Goal: Information Seeking & Learning: Learn about a topic

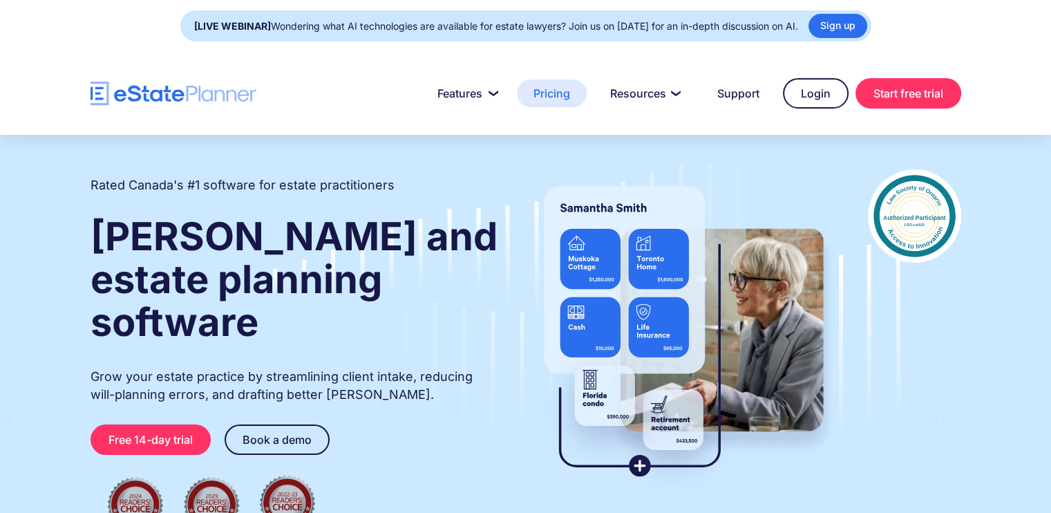
click at [549, 98] on link "Pricing" at bounding box center [552, 94] width 70 height 28
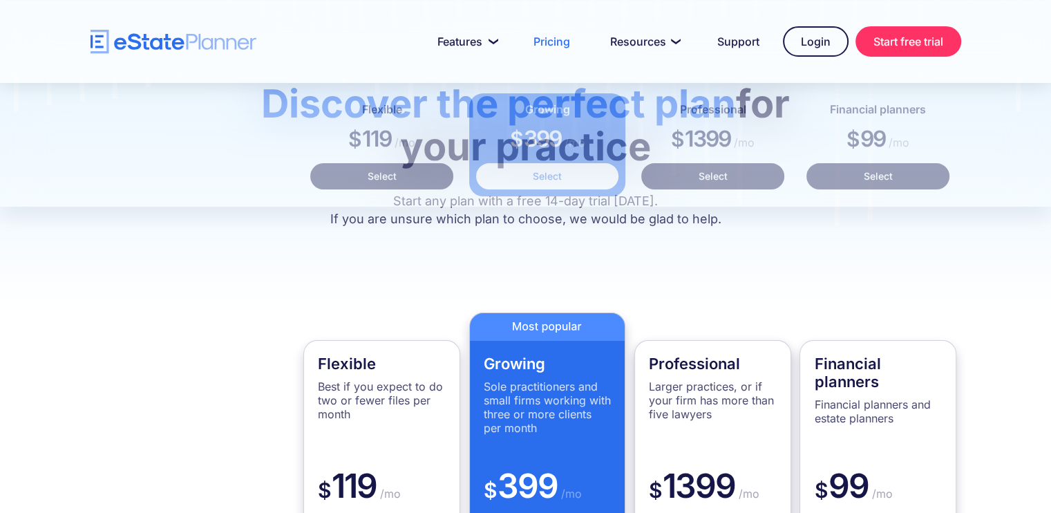
scroll to position [69, 0]
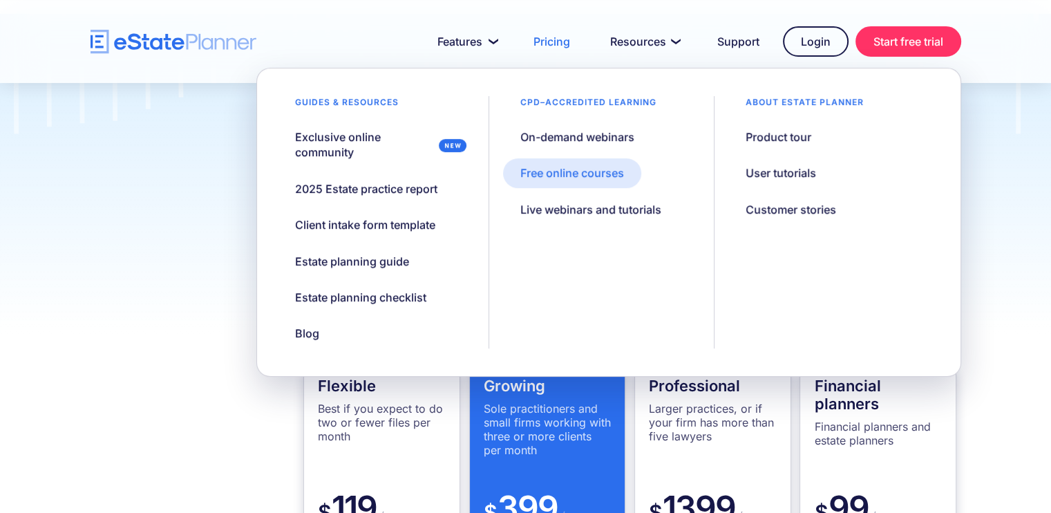
click at [588, 180] on div "Free online courses" at bounding box center [573, 172] width 104 height 15
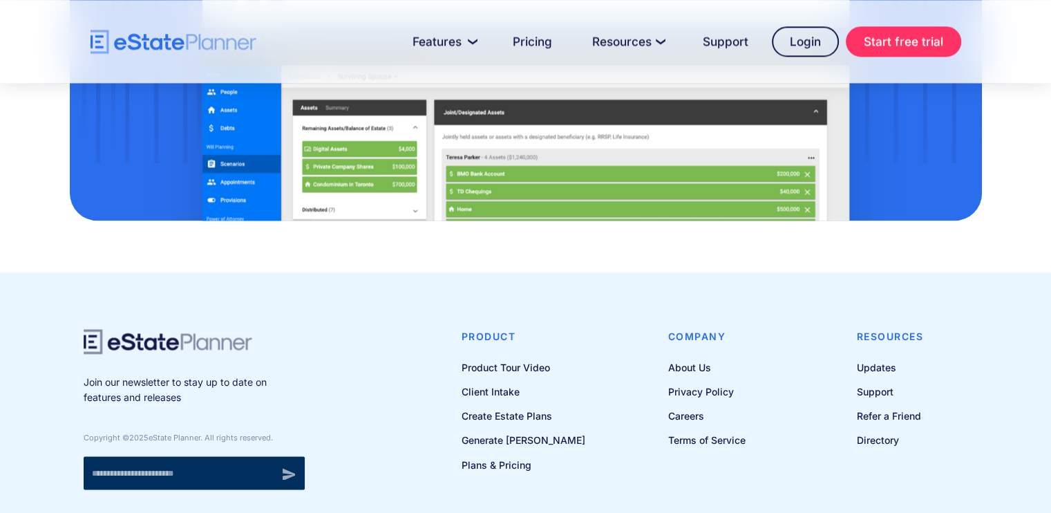
scroll to position [1945, 0]
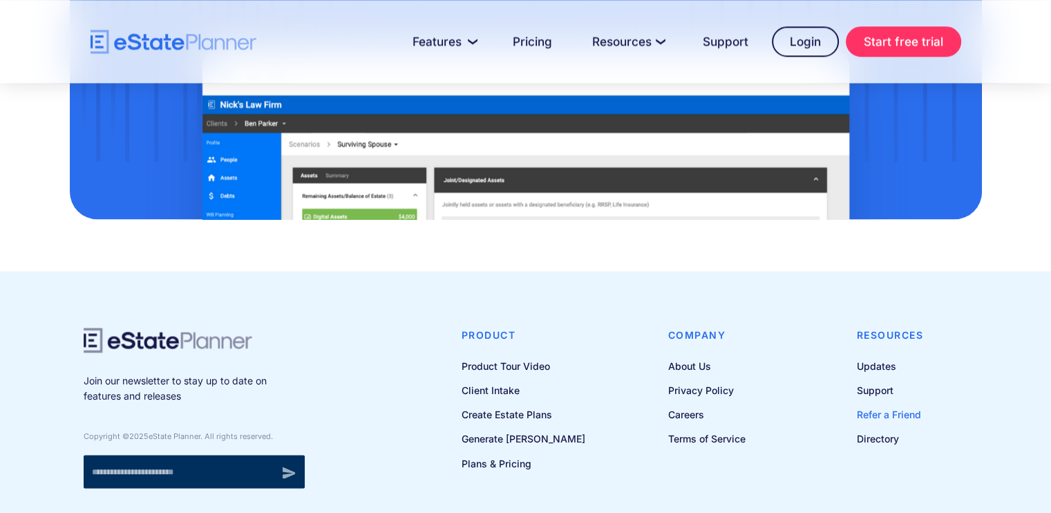
click at [904, 406] on link "Refer a Friend" at bounding box center [890, 414] width 67 height 17
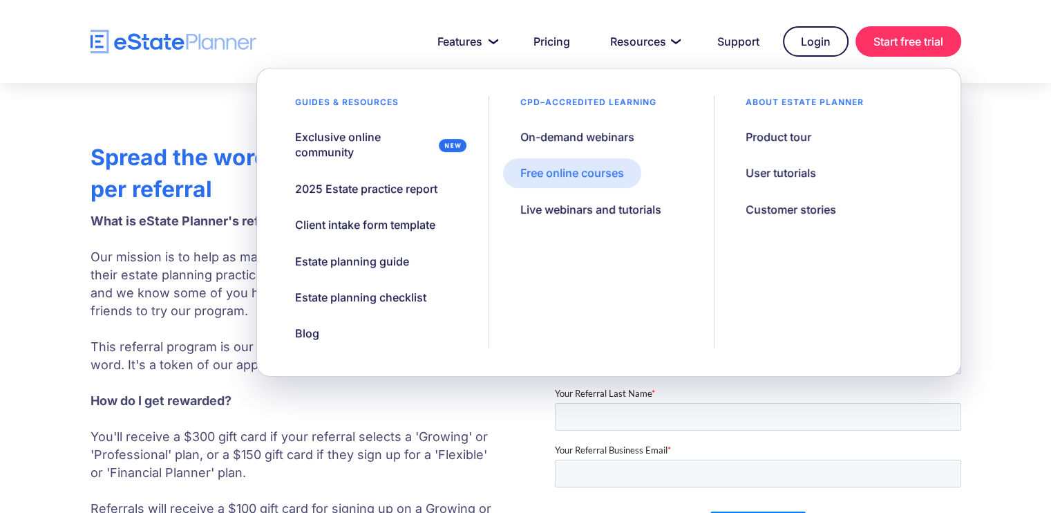
click at [585, 181] on link "Free online courses" at bounding box center [572, 172] width 138 height 29
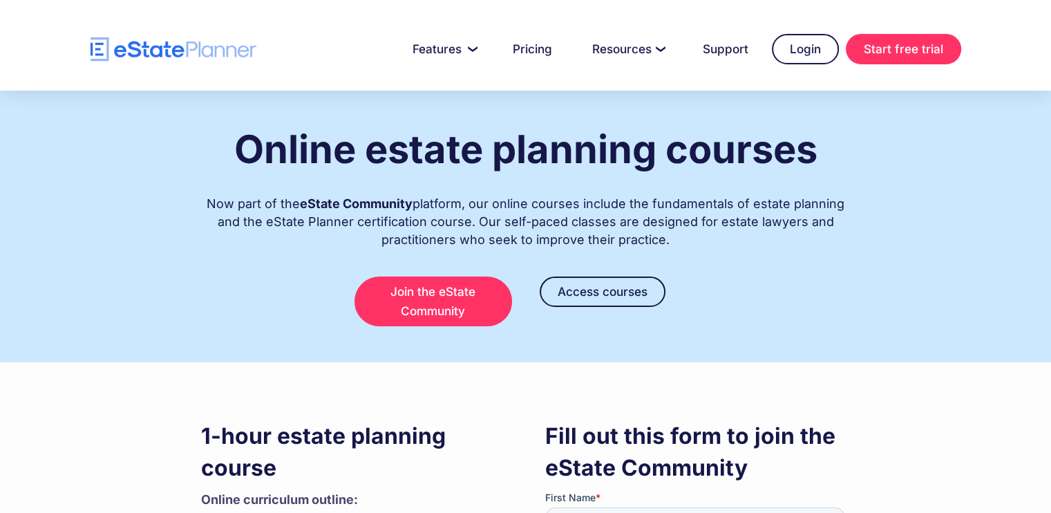
scroll to position [69, 0]
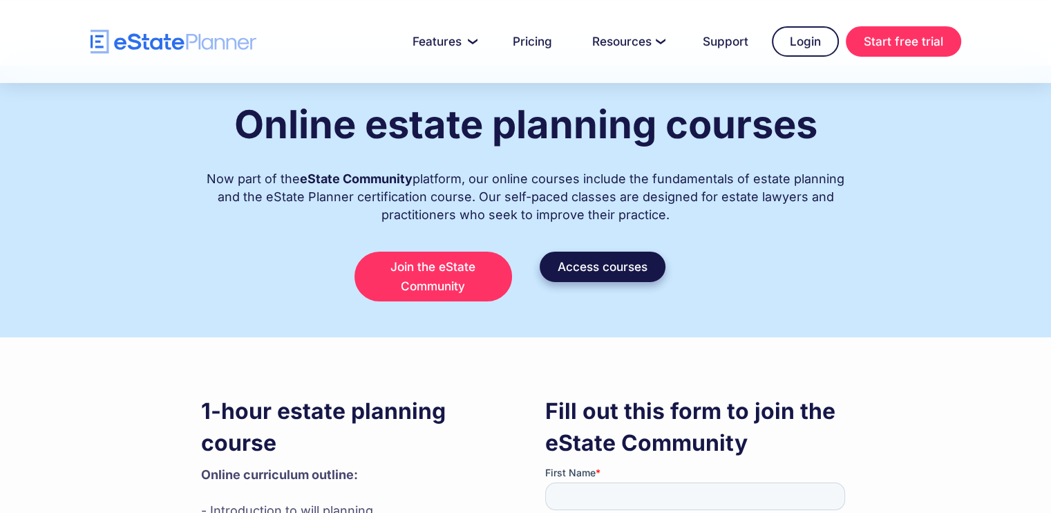
click at [572, 277] on link "Access courses" at bounding box center [603, 267] width 126 height 30
